Goal: Information Seeking & Learning: Learn about a topic

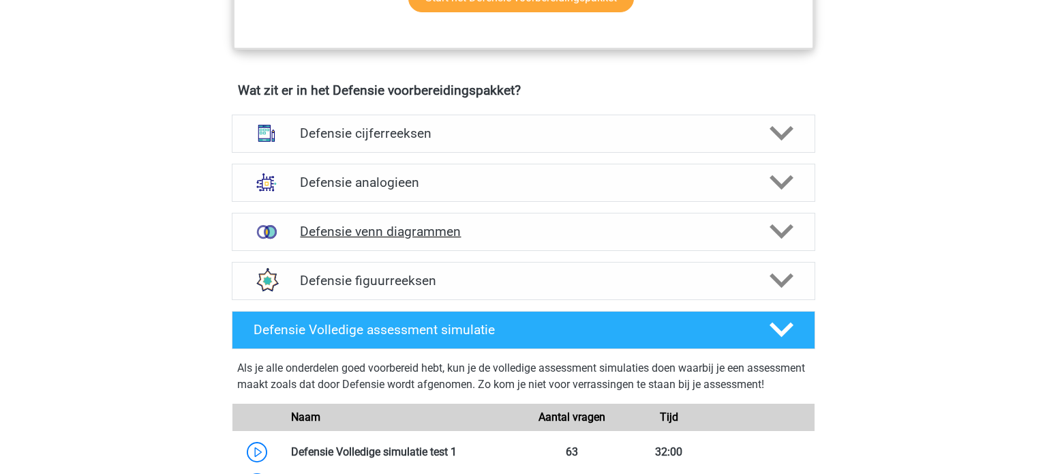
scroll to position [938, 0]
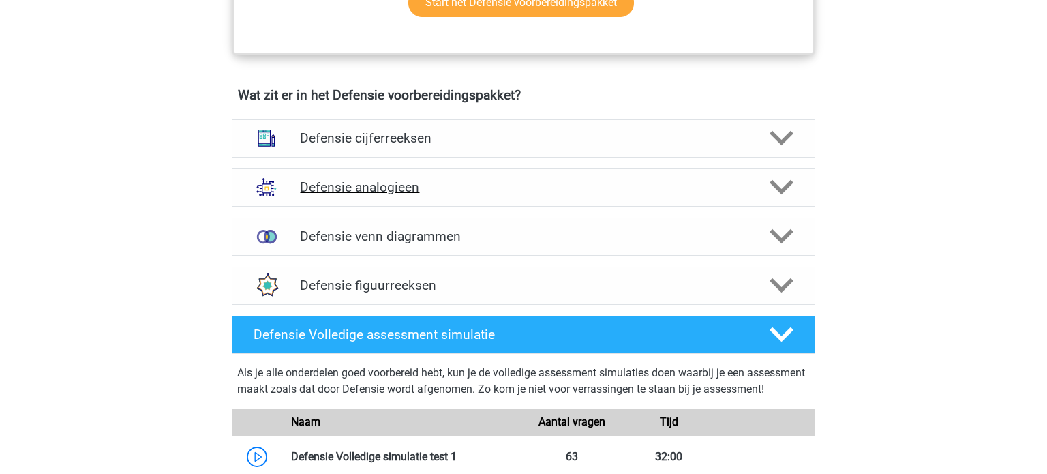
click at [437, 192] on h4 "Defensie analogieen" at bounding box center [523, 187] width 447 height 16
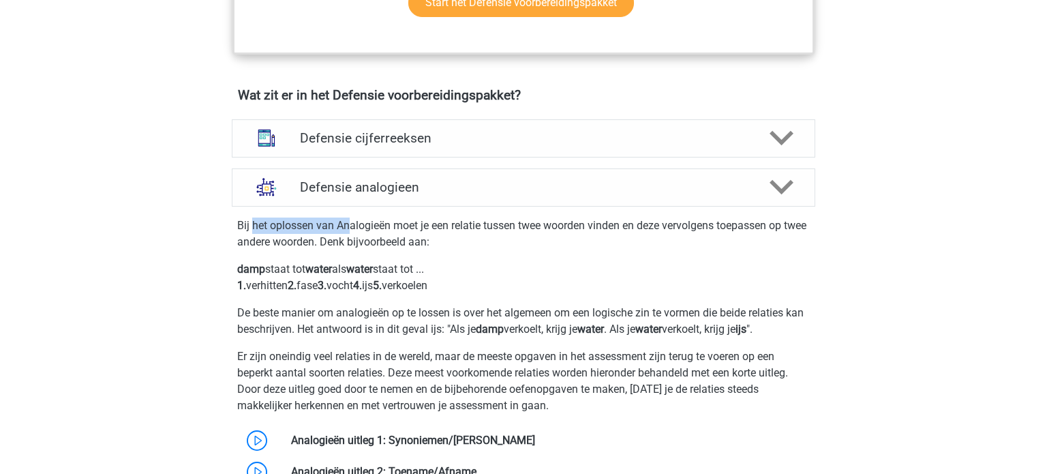
drag, startPoint x: 259, startPoint y: 217, endPoint x: 350, endPoint y: 224, distance: 90.9
click at [350, 223] on p "Bij het oplossen van Analogieën moet je een relatie tussen twee woorden vinden …" at bounding box center [523, 233] width 573 height 33
click at [387, 227] on p "Bij het oplossen van Analogieën moet je een relatie tussen twee woorden vinden …" at bounding box center [523, 233] width 573 height 33
drag, startPoint x: 402, startPoint y: 220, endPoint x: 477, endPoint y: 221, distance: 75.0
click at [477, 221] on p "Bij het oplossen van Analogieën moet je een relatie tussen twee woorden vinden …" at bounding box center [523, 233] width 573 height 33
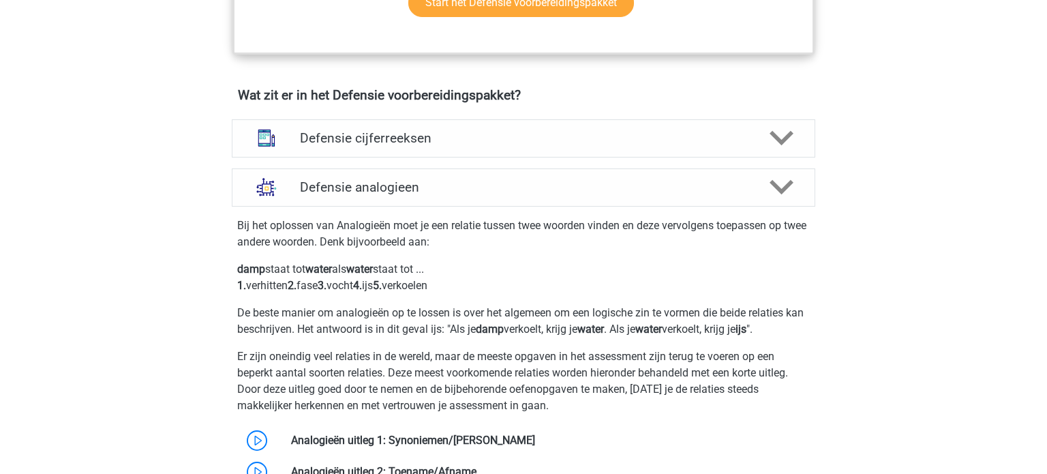
drag, startPoint x: 499, startPoint y: 224, endPoint x: 542, endPoint y: 223, distance: 43.0
click at [500, 225] on p "Bij het oplossen van Analogieën moet je een relatie tussen twee woorden vinden …" at bounding box center [523, 233] width 573 height 33
drag, startPoint x: 549, startPoint y: 222, endPoint x: 651, endPoint y: 223, distance: 102.3
click at [624, 224] on p "Bij het oplossen van Analogieën moet je een relatie tussen twee woorden vinden …" at bounding box center [523, 233] width 573 height 33
drag, startPoint x: 658, startPoint y: 222, endPoint x: 667, endPoint y: 222, distance: 9.5
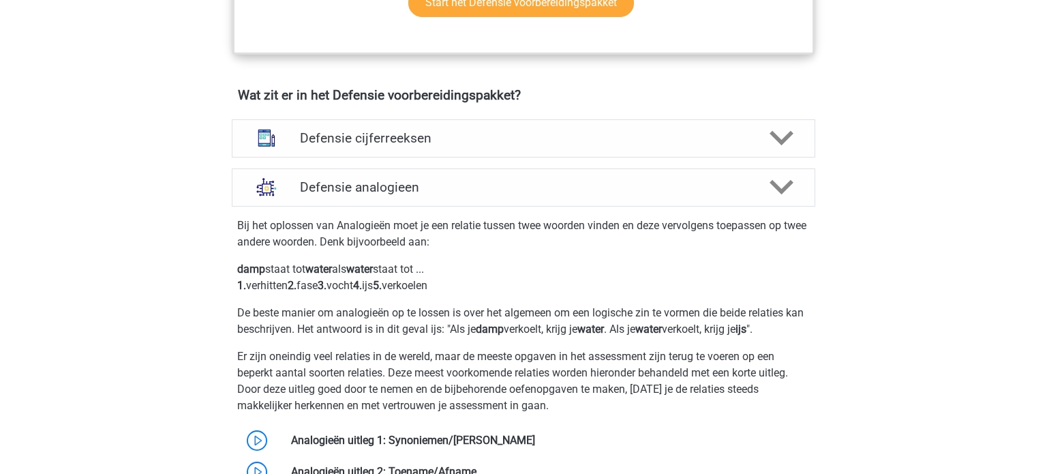
click at [660, 222] on p "Bij het oplossen van Analogieën moet je een relatie tussen twee woorden vinden …" at bounding box center [523, 233] width 573 height 33
drag, startPoint x: 706, startPoint y: 226, endPoint x: 727, endPoint y: 223, distance: 21.4
click at [727, 223] on p "Bij het oplossen van Analogieën moet je een relatie tussen twee woorden vinden …" at bounding box center [523, 233] width 573 height 33
click at [753, 220] on p "Bij het oplossen van Analogieën moet je een relatie tussen twee woorden vinden …" at bounding box center [523, 233] width 573 height 33
drag, startPoint x: 273, startPoint y: 242, endPoint x: 325, endPoint y: 242, distance: 51.8
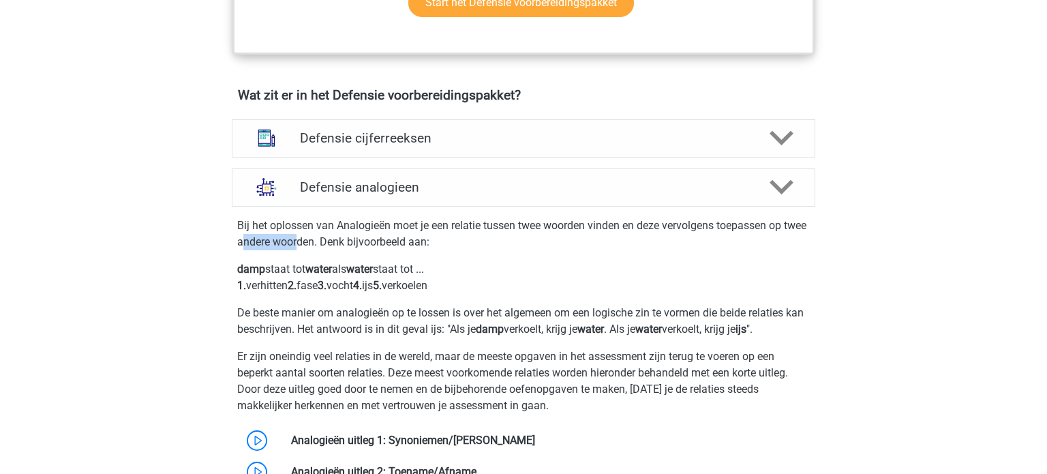
click at [324, 242] on p "Bij het oplossen van Analogieën moet je een relatie tussen twee woorden vinden …" at bounding box center [523, 233] width 573 height 33
click at [388, 243] on p "Bij het oplossen van Analogieën moet je een relatie tussen twee woorden vinden …" at bounding box center [523, 233] width 573 height 33
drag, startPoint x: 271, startPoint y: 267, endPoint x: 292, endPoint y: 260, distance: 21.8
click at [290, 261] on p "damp staat tot water als water staat tot ... 1. verhitten 2. fase 3. vocht 4. i…" at bounding box center [523, 277] width 573 height 33
click at [320, 265] on b "water" at bounding box center [318, 268] width 27 height 13
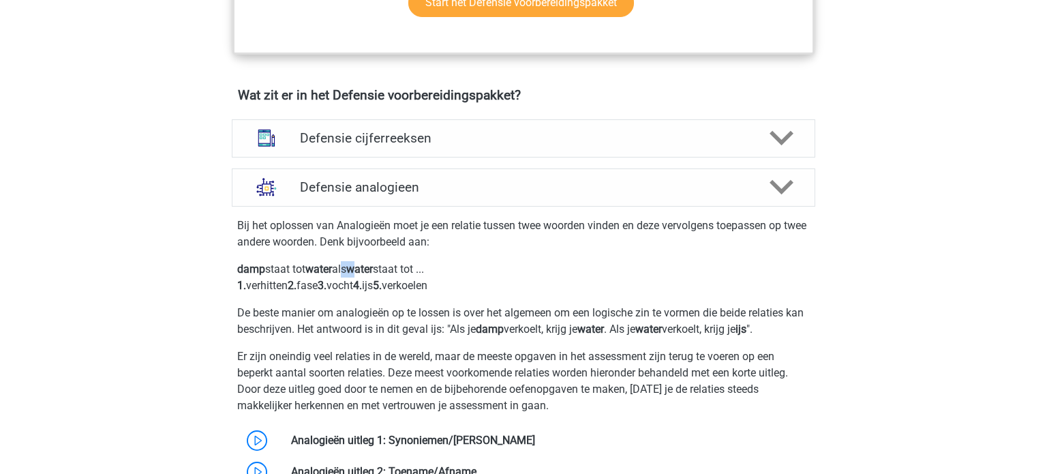
drag, startPoint x: 345, startPoint y: 269, endPoint x: 371, endPoint y: 265, distance: 26.2
click at [370, 266] on p "damp staat tot water als water staat tot ... 1. verhitten 2. fase 3. vocht 4. i…" at bounding box center [523, 277] width 573 height 33
drag, startPoint x: 397, startPoint y: 267, endPoint x: 418, endPoint y: 268, distance: 21.1
click at [397, 268] on p "damp staat tot water als water staat tot ... 1. verhitten 2. fase 3. vocht 4. i…" at bounding box center [523, 277] width 573 height 33
drag, startPoint x: 420, startPoint y: 268, endPoint x: 427, endPoint y: 267, distance: 7.0
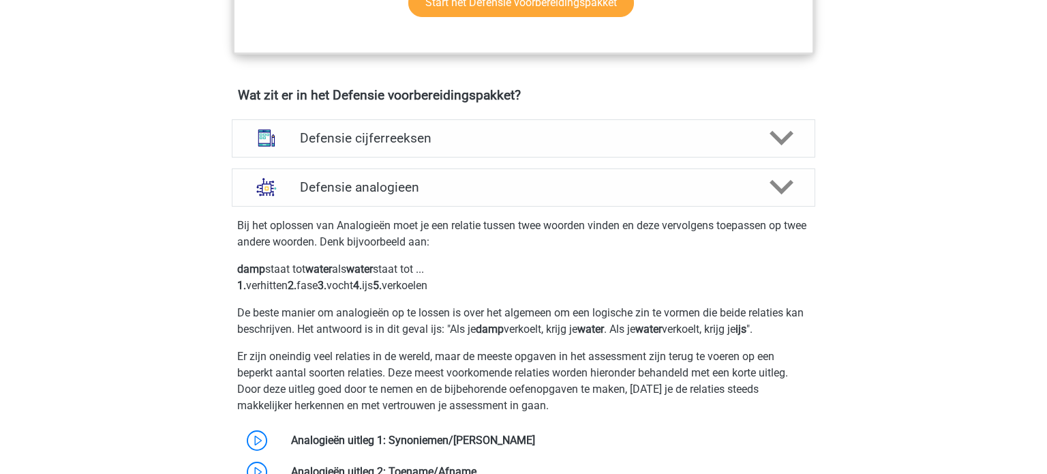
click at [423, 268] on p "damp staat tot water als water staat tot ... 1. verhitten 2. fase 3. vocht 4. i…" at bounding box center [523, 277] width 573 height 33
click at [442, 267] on p "damp staat tot water als water staat tot ... 1. verhitten 2. fase 3. vocht 4. i…" at bounding box center [523, 277] width 573 height 33
drag, startPoint x: 412, startPoint y: 260, endPoint x: 425, endPoint y: 257, distance: 13.4
click at [424, 257] on div "Bij het oplossen van Analogieën moet je een relatie tussen twee woorden vinden …" at bounding box center [523, 412] width 595 height 401
click at [436, 267] on p "damp staat tot water als water staat tot ... 1. verhitten 2. fase 3. vocht 4. i…" at bounding box center [523, 277] width 573 height 33
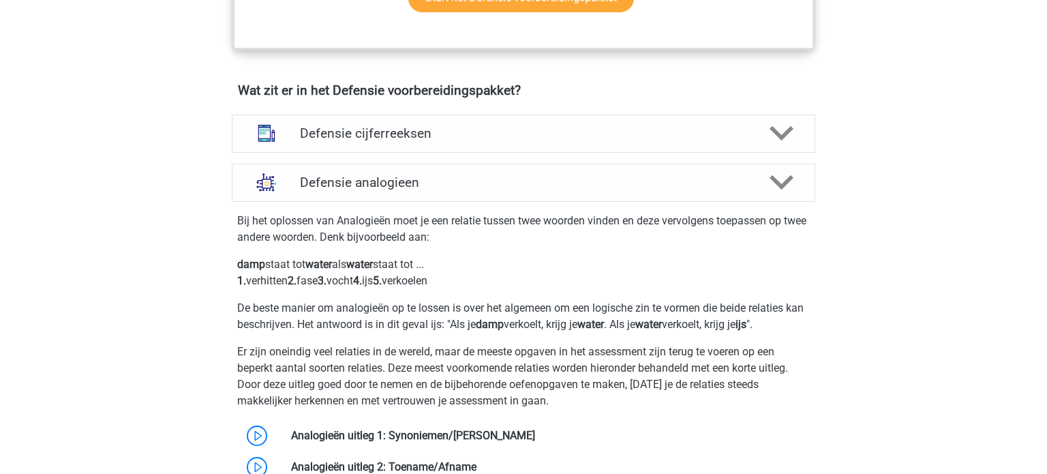
scroll to position [945, 0]
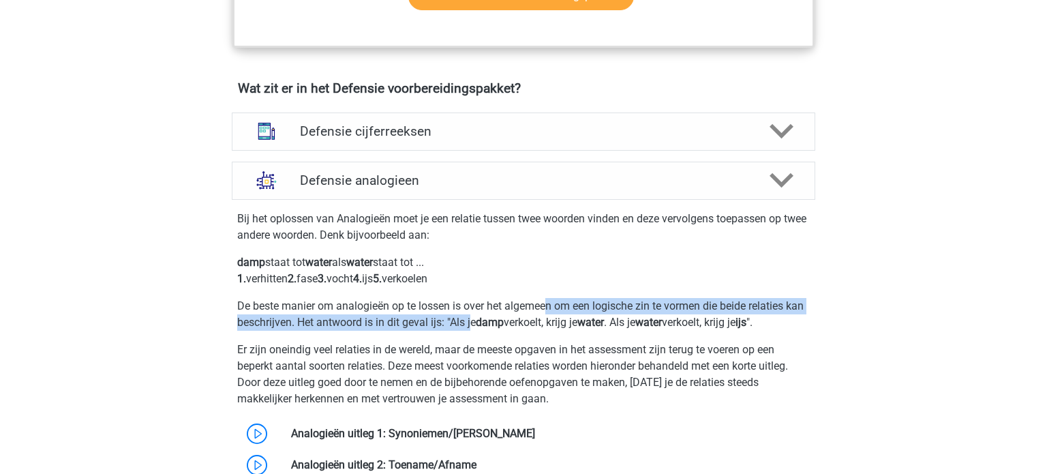
drag, startPoint x: 495, startPoint y: 316, endPoint x: 582, endPoint y: 319, distance: 87.3
click at [548, 308] on p "De beste manier om analogieën op te lossen is over het algemeen om een logische…" at bounding box center [523, 314] width 573 height 33
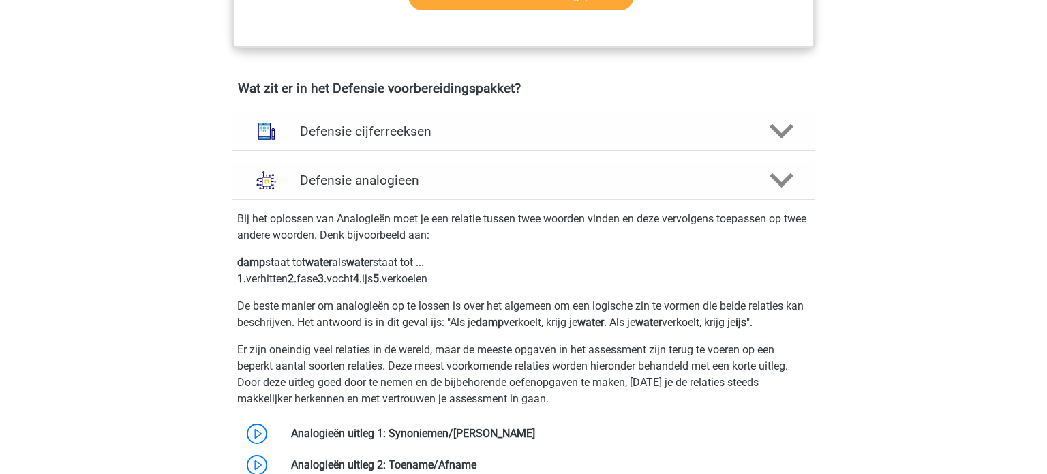
click at [597, 322] on p "De beste manier om analogieën op te lossen is over het algemeen om een logische…" at bounding box center [523, 314] width 573 height 33
drag, startPoint x: 623, startPoint y: 319, endPoint x: 633, endPoint y: 325, distance: 11.6
click at [604, 320] on b "water" at bounding box center [590, 322] width 27 height 13
click at [644, 324] on p "De beste manier om analogieën op te lossen is over het algemeen om een logische…" at bounding box center [523, 314] width 573 height 33
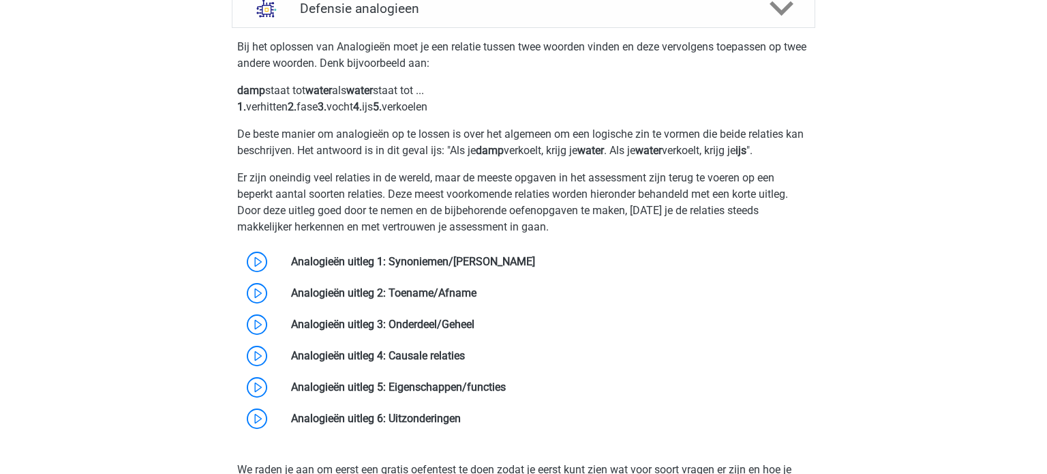
scroll to position [1117, 0]
click at [535, 256] on link at bounding box center [535, 260] width 0 height 13
drag, startPoint x: 313, startPoint y: 134, endPoint x: 455, endPoint y: 139, distance: 141.9
click at [415, 138] on p "De beste manier om analogieën op te lossen is over het algemeen om een logische…" at bounding box center [523, 141] width 573 height 33
click at [464, 134] on p "De beste manier om analogieën op te lossen is over het algemeen om een logische…" at bounding box center [523, 141] width 573 height 33
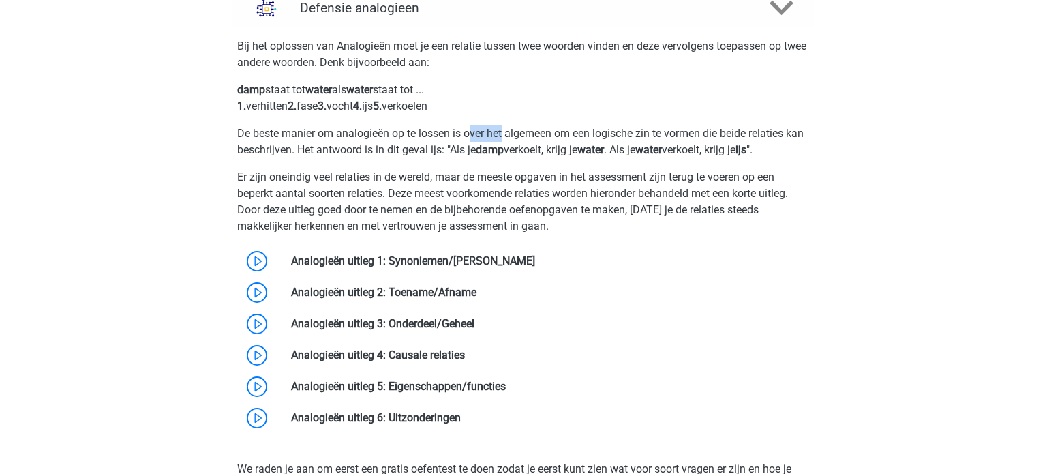
drag, startPoint x: 474, startPoint y: 132, endPoint x: 517, endPoint y: 134, distance: 43.7
click at [513, 134] on p "De beste manier om analogieën op te lossen is over het algemeen om een logische…" at bounding box center [523, 141] width 573 height 33
click at [601, 134] on p "De beste manier om analogieën op te lossen is over het algemeen om een logische…" at bounding box center [523, 141] width 573 height 33
drag, startPoint x: 627, startPoint y: 130, endPoint x: 693, endPoint y: 138, distance: 65.9
click at [693, 138] on p "De beste manier om analogieën op te lossen is over het algemeen om een logische…" at bounding box center [523, 141] width 573 height 33
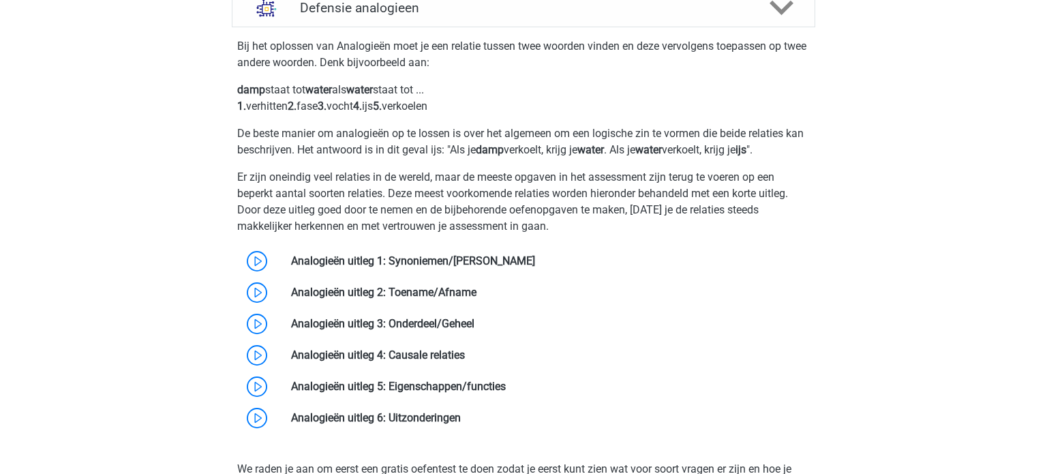
drag, startPoint x: 716, startPoint y: 132, endPoint x: 723, endPoint y: 134, distance: 7.8
click at [717, 132] on p "De beste manier om analogieën op te lossen is over het algemeen om een logische…" at bounding box center [523, 141] width 573 height 33
drag, startPoint x: 296, startPoint y: 149, endPoint x: 335, endPoint y: 139, distance: 40.2
click at [334, 139] on p "De beste manier om analogieën op te lossen is over het algemeen om een logische…" at bounding box center [523, 141] width 573 height 33
click at [371, 141] on p "De beste manier om analogieën op te lossen is over het algemeen om een logische…" at bounding box center [523, 141] width 573 height 33
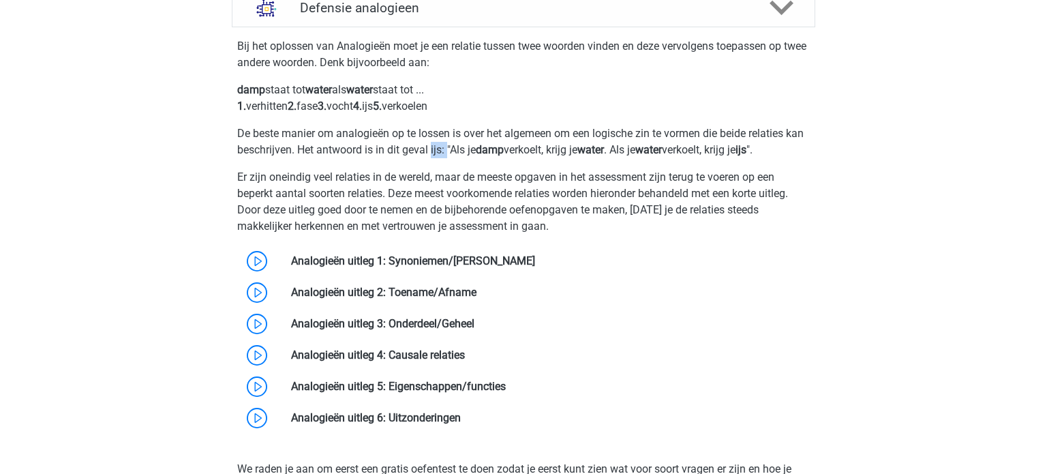
drag, startPoint x: 451, startPoint y: 154, endPoint x: 487, endPoint y: 149, distance: 36.4
click at [470, 151] on p "De beste manier om analogieën op te lossen is over het algemeen om een logische…" at bounding box center [523, 141] width 573 height 33
click at [504, 149] on b "damp" at bounding box center [490, 149] width 28 height 13
drag, startPoint x: 526, startPoint y: 147, endPoint x: 577, endPoint y: 149, distance: 51.9
click at [575, 149] on p "De beste manier om analogieën op te lossen is over het algemeen om een logische…" at bounding box center [523, 141] width 573 height 33
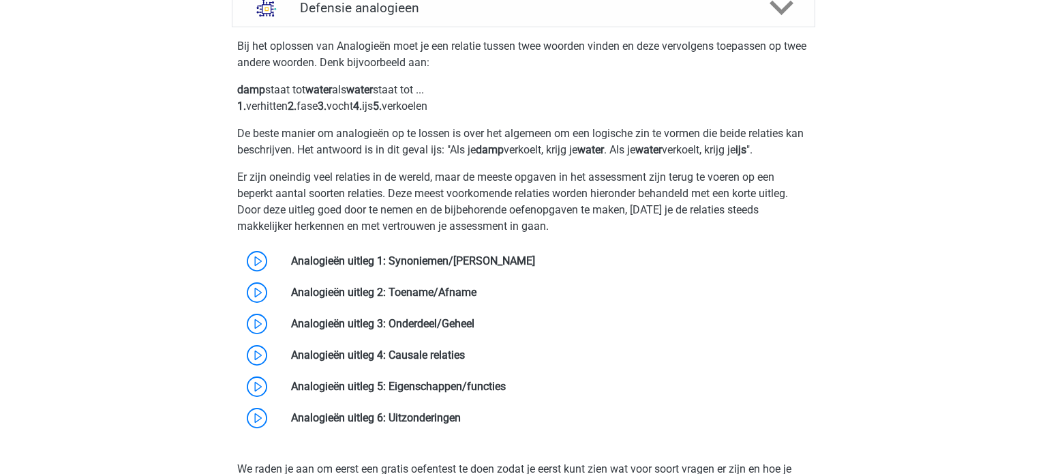
drag, startPoint x: 608, startPoint y: 148, endPoint x: 622, endPoint y: 152, distance: 14.9
click at [619, 151] on p "De beste manier om analogieën op te lossen is over het algemeen om een logische…" at bounding box center [523, 141] width 573 height 33
drag, startPoint x: 657, startPoint y: 151, endPoint x: 689, endPoint y: 151, distance: 32.7
click at [663, 151] on p "De beste manier om analogieën op te lossen is over het algemeen om een logische…" at bounding box center [523, 141] width 573 height 33
drag, startPoint x: 736, startPoint y: 145, endPoint x: 697, endPoint y: 159, distance: 41.4
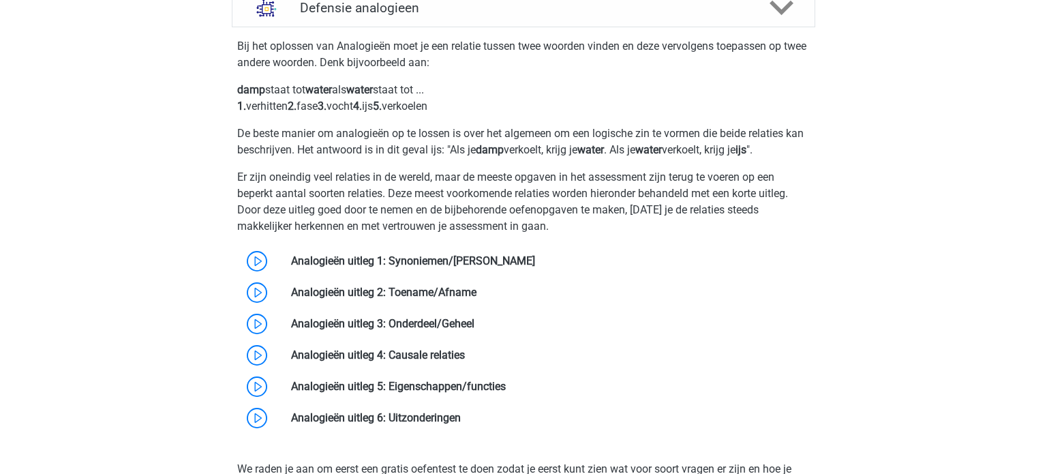
click at [734, 146] on p "De beste manier om analogieën op te lossen is over het algemeen om een logische…" at bounding box center [523, 141] width 573 height 33
drag, startPoint x: 275, startPoint y: 171, endPoint x: 380, endPoint y: 179, distance: 105.3
click at [377, 180] on p "Er zijn oneindig veel relaties in de wereld, maar de meeste opgaven in het asse…" at bounding box center [523, 201] width 573 height 65
click at [418, 177] on p "Er zijn oneindig veel relaties in de wereld, maar de meeste opgaven in het asse…" at bounding box center [523, 201] width 573 height 65
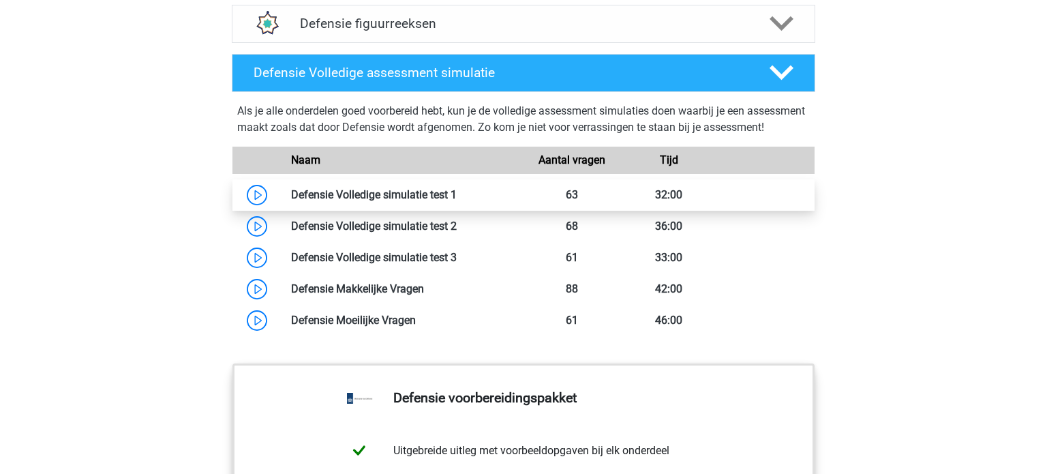
scroll to position [1714, 0]
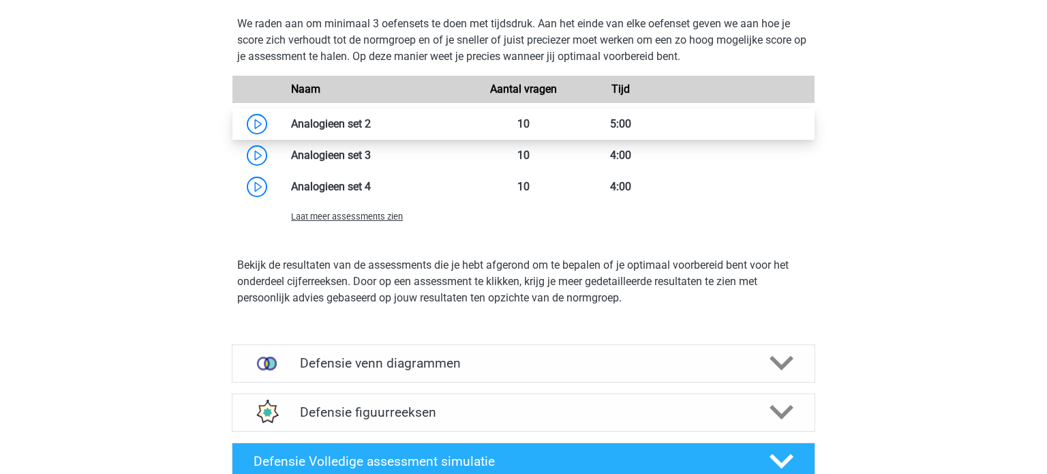
click at [371, 123] on link at bounding box center [371, 123] width 0 height 13
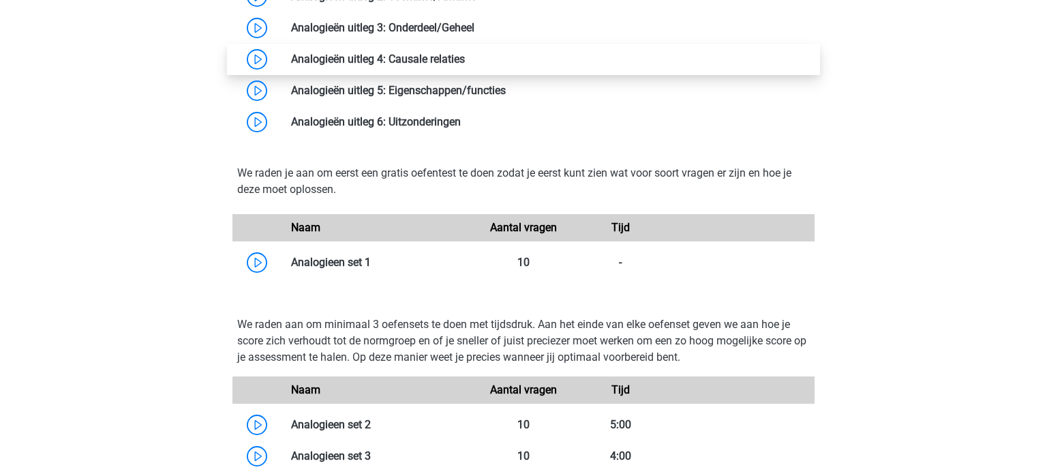
scroll to position [1290, 0]
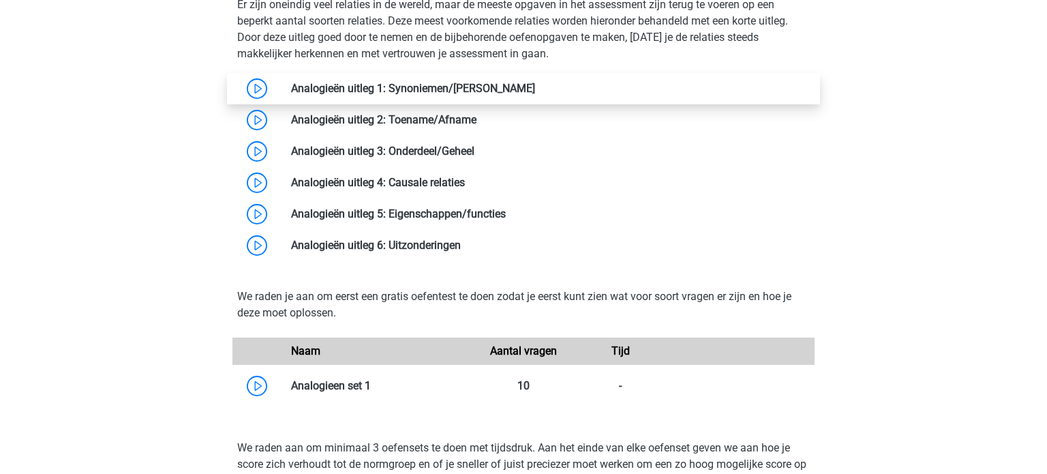
click at [535, 90] on link at bounding box center [535, 88] width 0 height 13
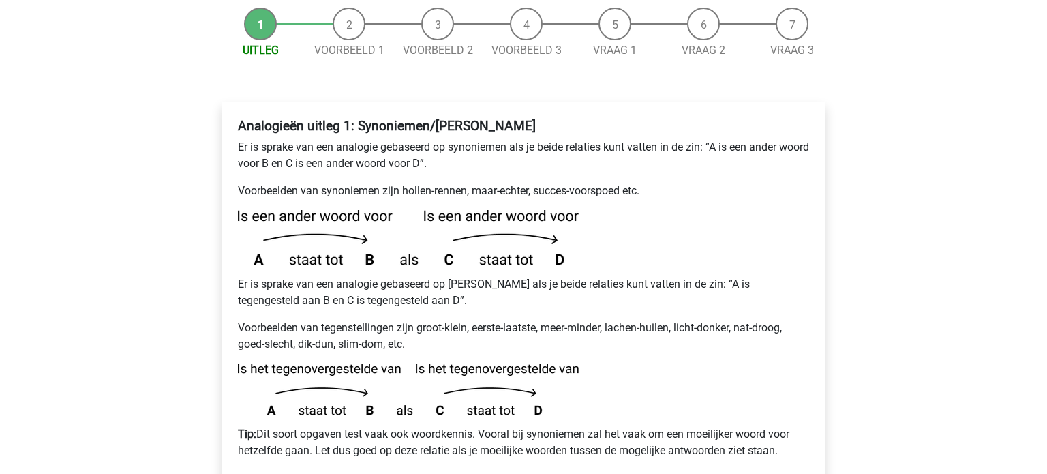
scroll to position [157, 0]
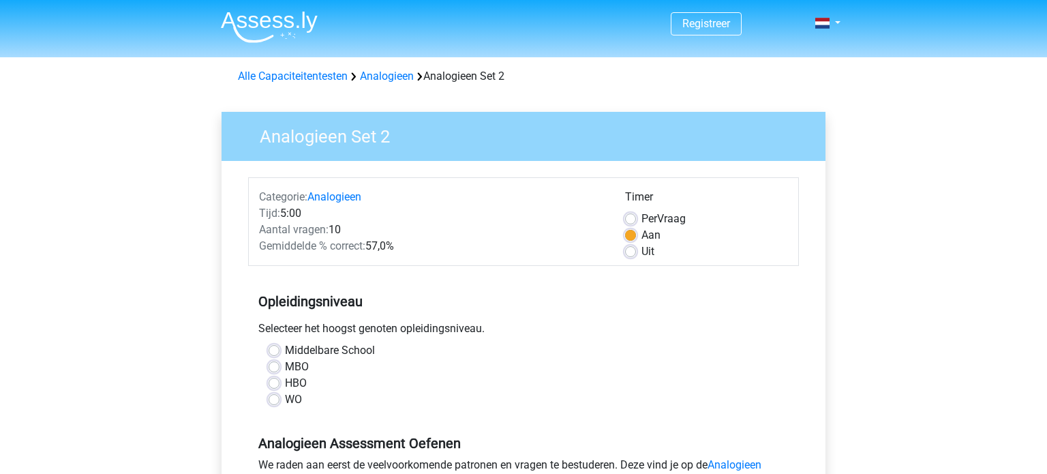
click at [285, 349] on label "Middelbare School" at bounding box center [330, 350] width 90 height 16
click at [273, 349] on input "Middelbare School" at bounding box center [274, 349] width 11 height 14
radio input "true"
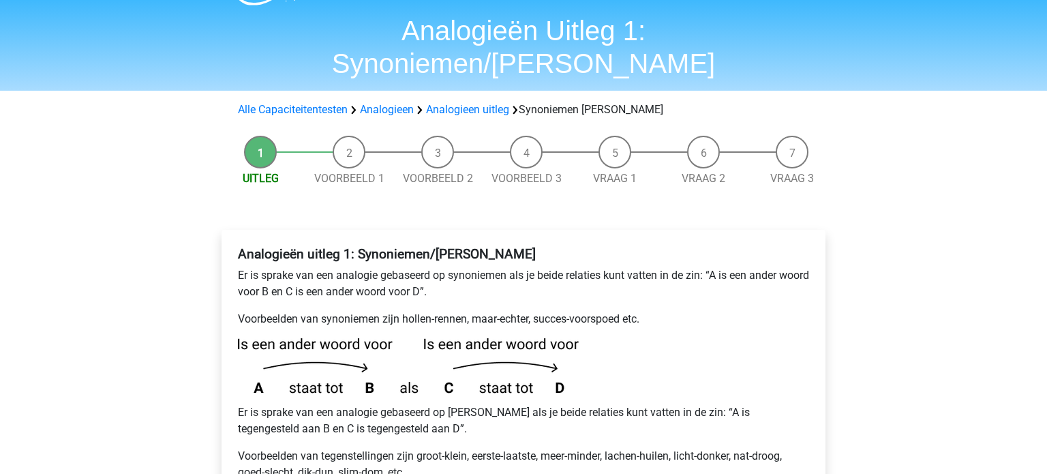
scroll to position [38, 0]
